Goal: Navigation & Orientation: Find specific page/section

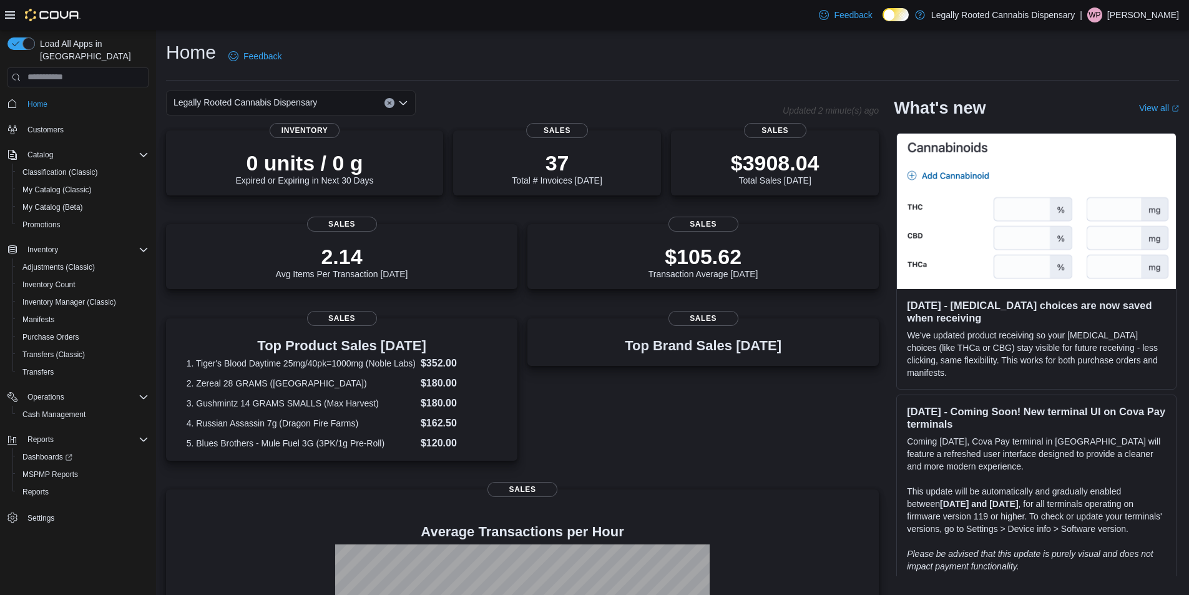
click at [1134, 14] on p "[PERSON_NAME]" at bounding box center [1143, 14] width 72 height 15
click at [1097, 124] on span "Sign Out" at bounding box center [1098, 123] width 34 height 12
